Goal: Information Seeking & Learning: Learn about a topic

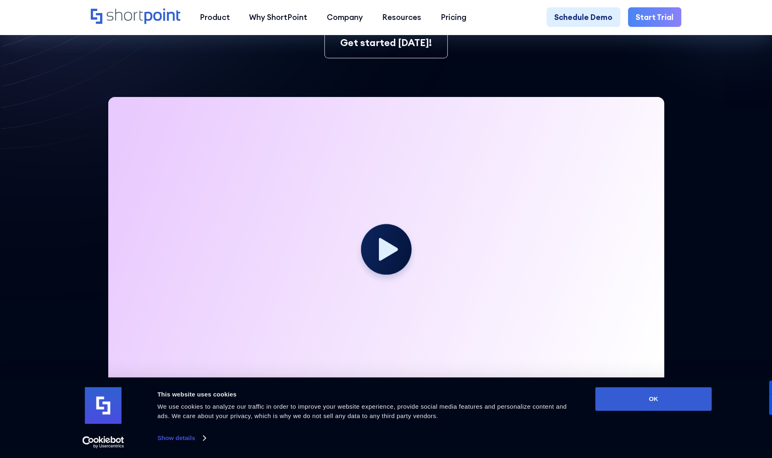
scroll to position [407, 0]
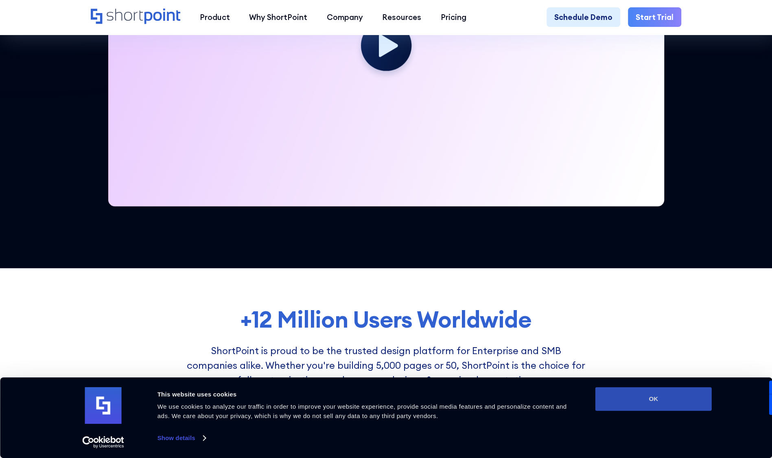
click at [657, 402] on button "OK" at bounding box center [654, 399] width 116 height 24
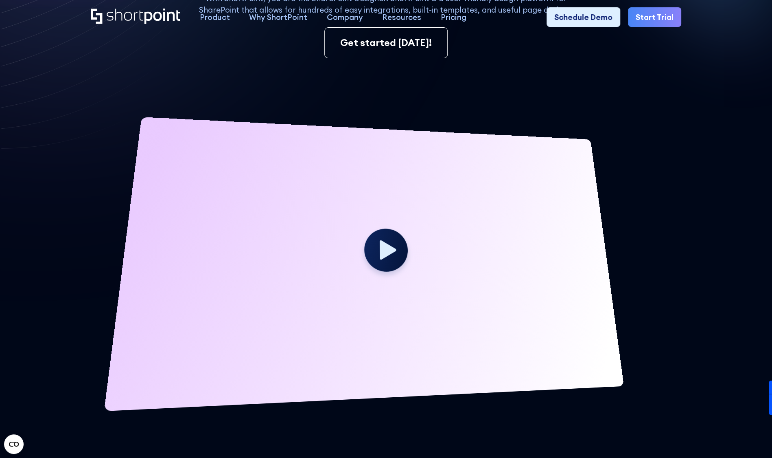
scroll to position [0, 0]
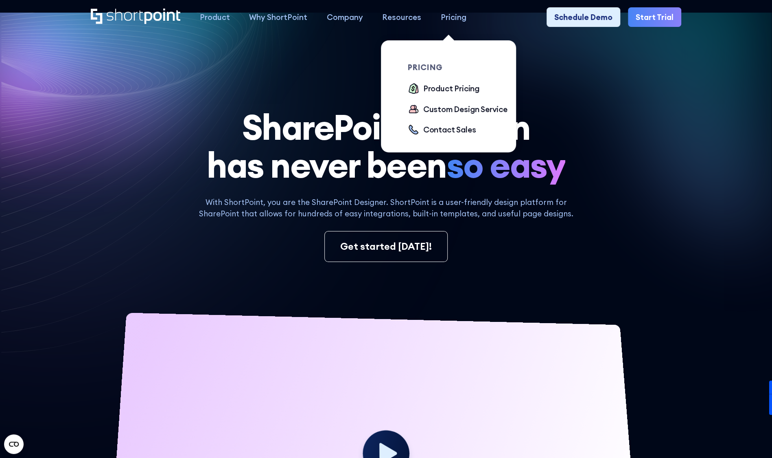
click at [445, 19] on div "Pricing" at bounding box center [454, 16] width 26 height 11
click at [462, 92] on div "Product Pricing" at bounding box center [451, 88] width 56 height 11
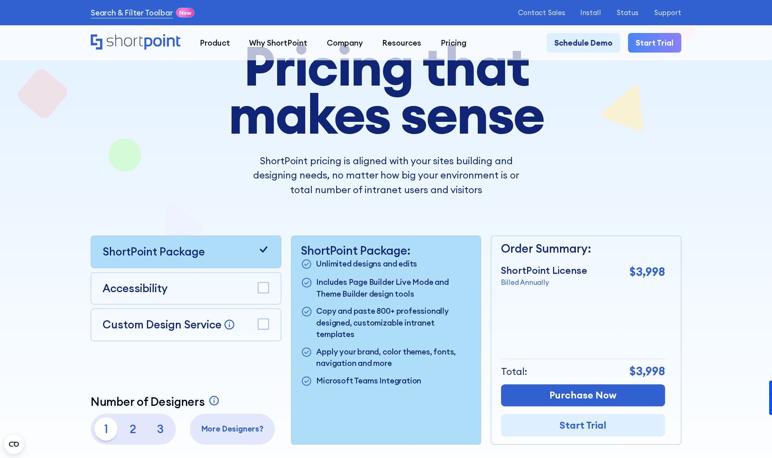
scroll to position [204, 0]
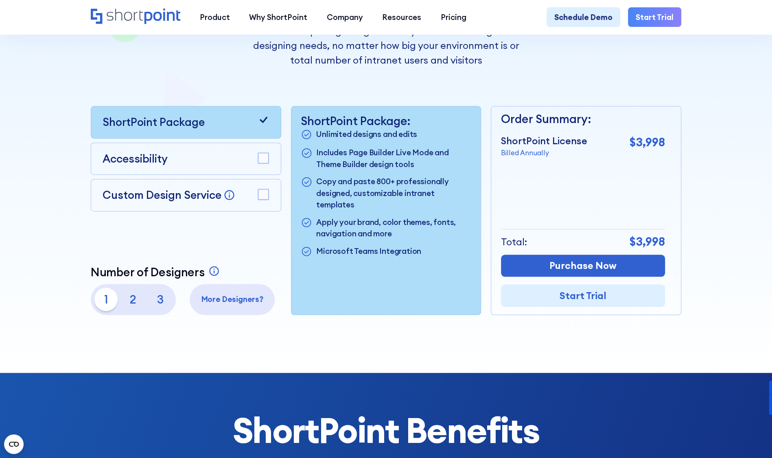
click at [258, 195] on rect at bounding box center [263, 194] width 11 height 11
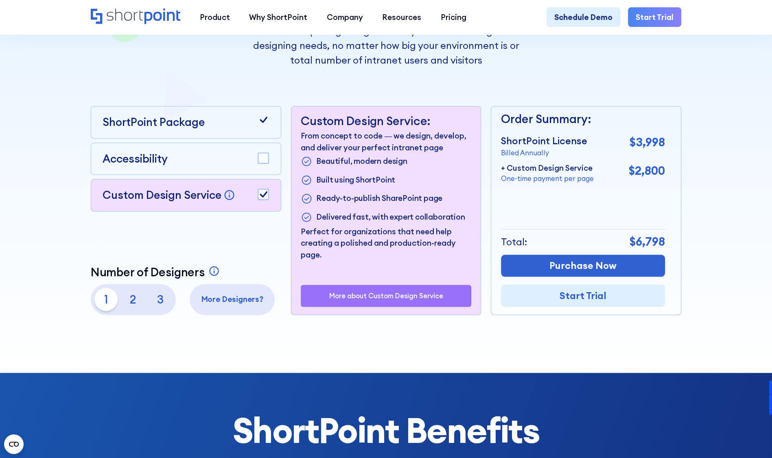
click at [261, 160] on rect at bounding box center [263, 158] width 11 height 11
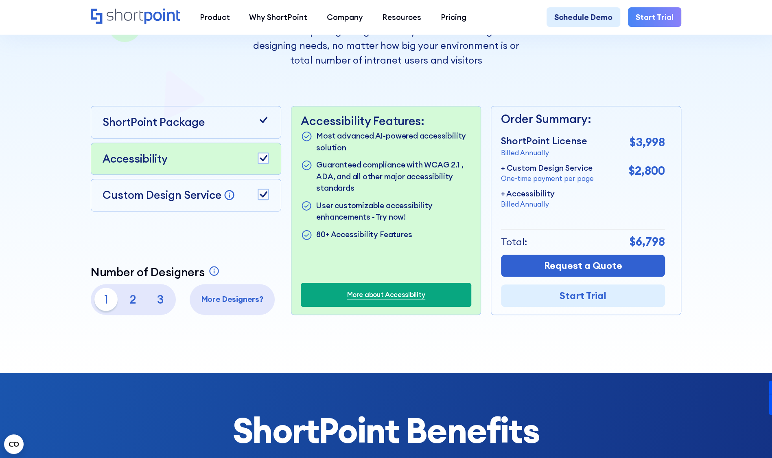
click at [156, 305] on p "3" at bounding box center [160, 298] width 23 height 23
click at [102, 298] on p "1" at bounding box center [105, 298] width 23 height 23
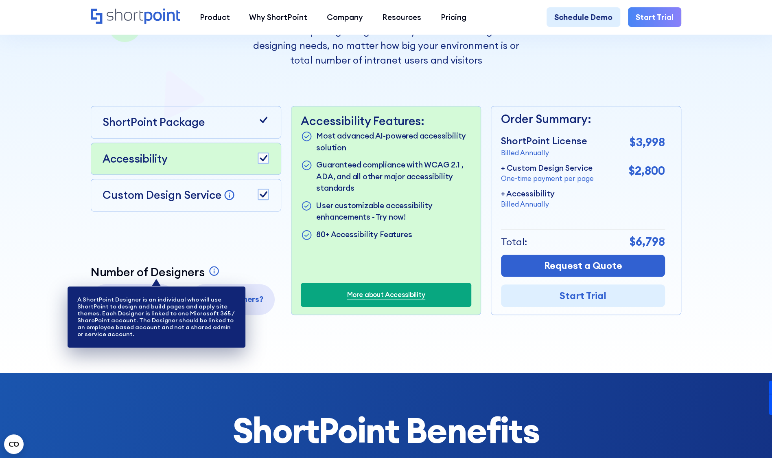
click at [208, 274] on icon at bounding box center [213, 270] width 11 height 11
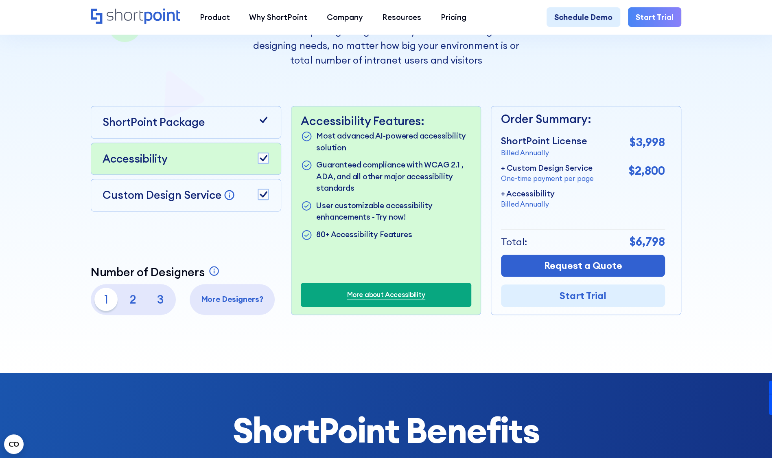
click at [656, 75] on div "Pricing that makes sense ShortPoint pricing is aligned with your sites building…" at bounding box center [386, 113] width 591 height 402
click at [691, 69] on div at bounding box center [386, 94] width 695 height 557
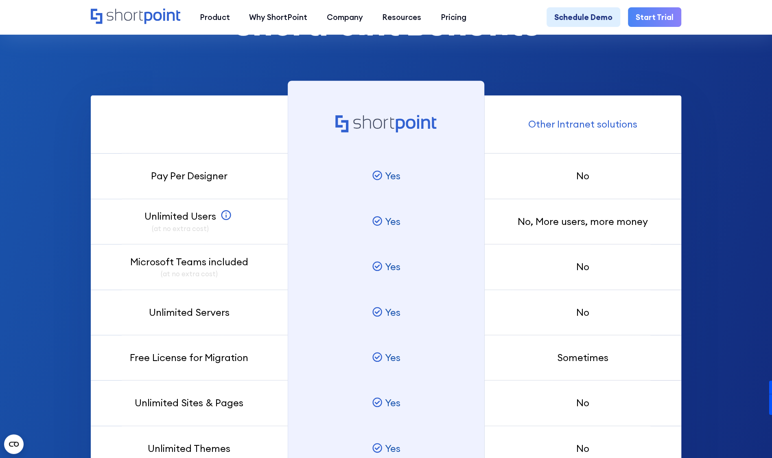
click at [664, 75] on div "ShortPoint Benefits Pay Per Designer Unlimited Users (at no extra cost) SharePo…" at bounding box center [386, 239] width 591 height 471
